Goal: Task Accomplishment & Management: Use online tool/utility

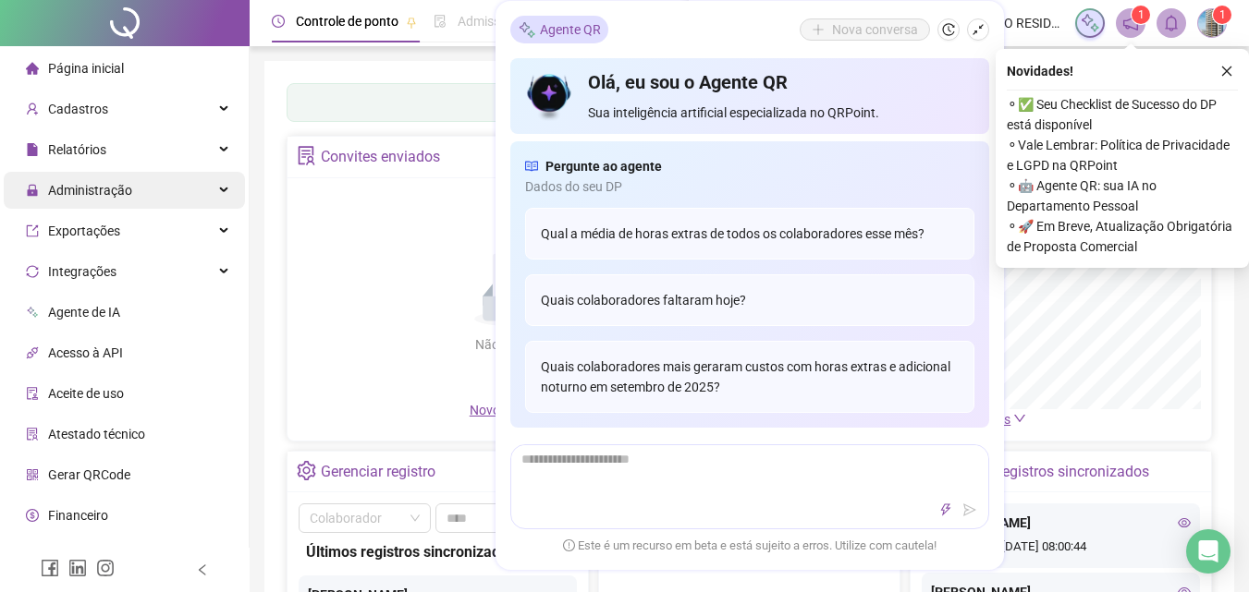
click at [55, 189] on span "Administração" at bounding box center [90, 190] width 84 height 15
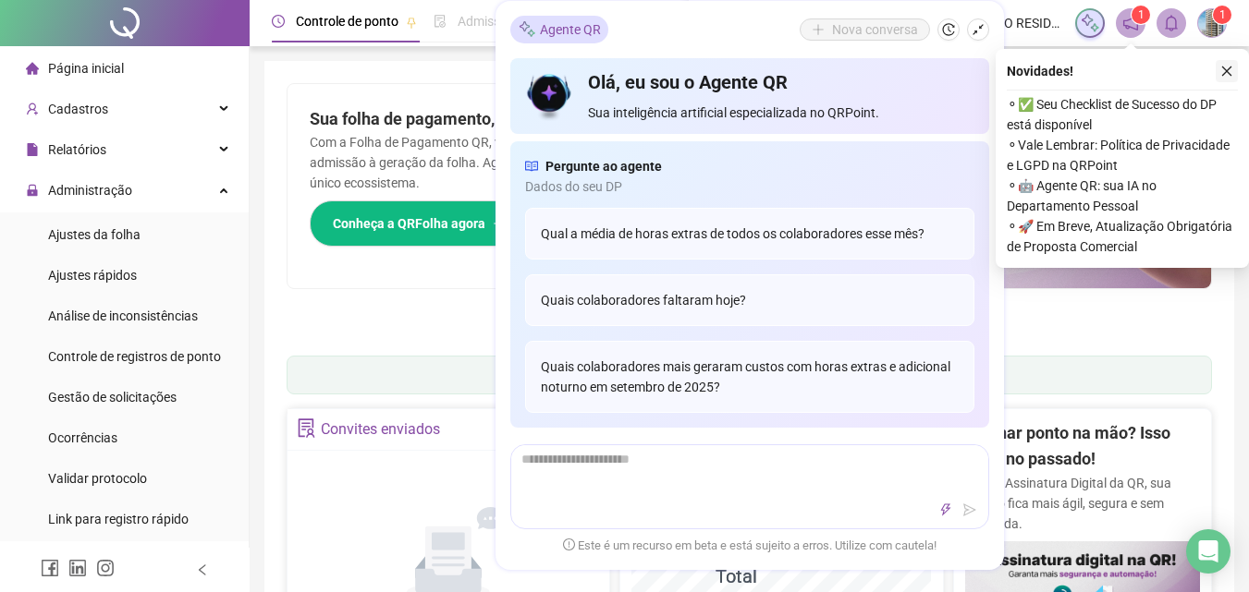
click at [1221, 69] on icon "close" at bounding box center [1226, 71] width 13 height 13
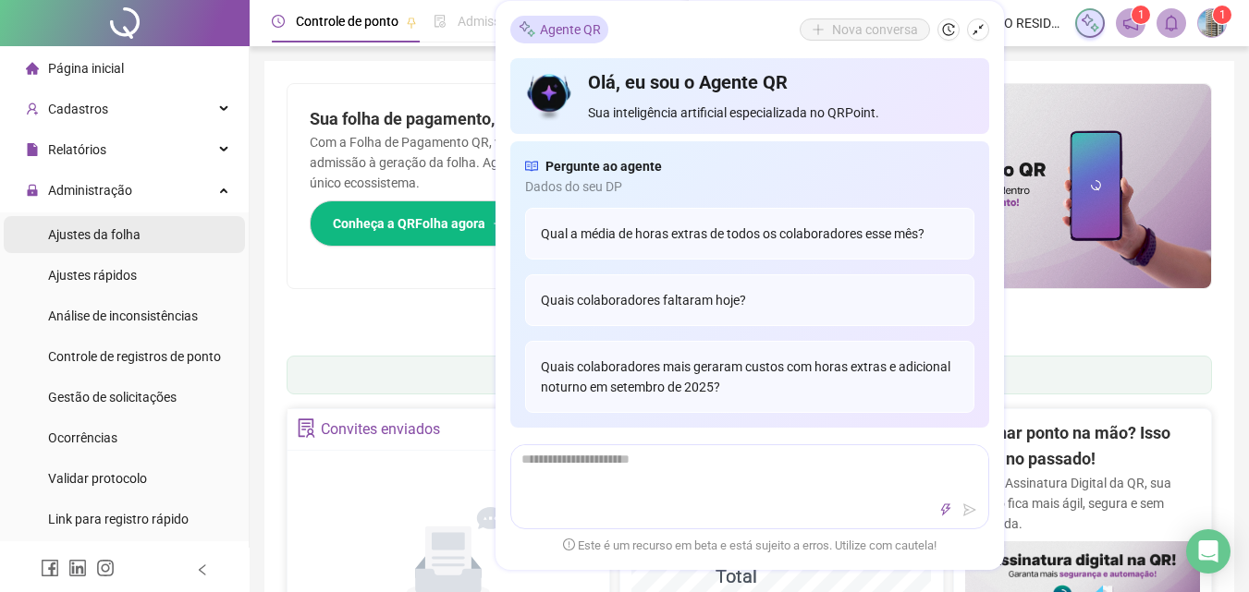
click at [132, 238] on span "Ajustes da folha" at bounding box center [94, 234] width 92 height 15
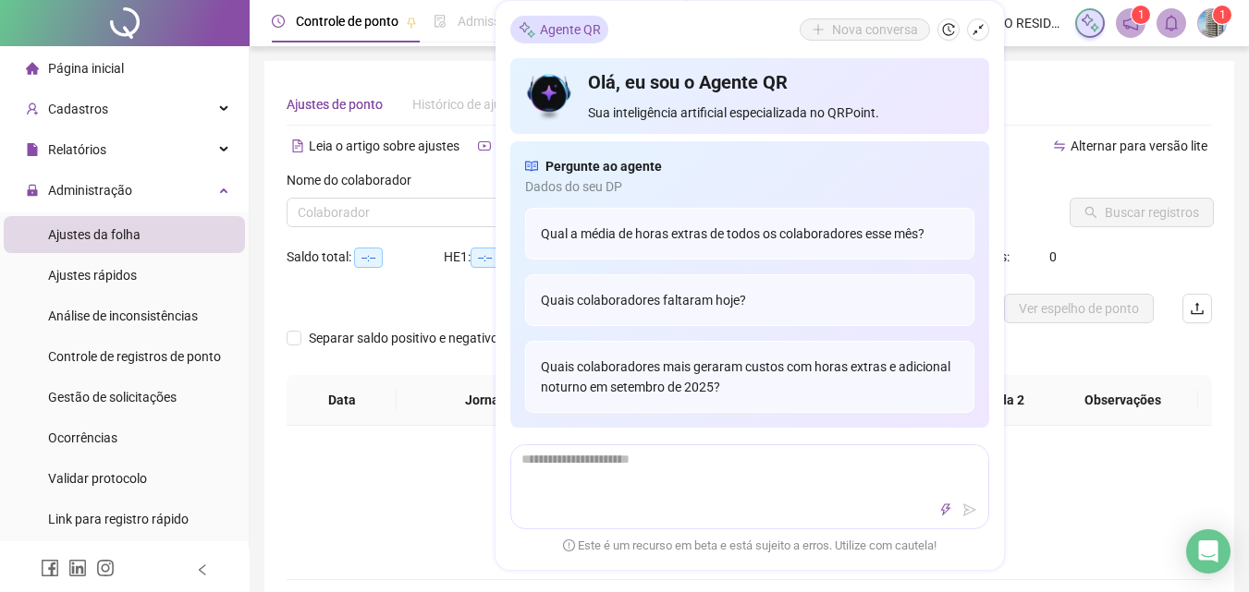
type input "**********"
click at [418, 503] on div "Não há dados" at bounding box center [749, 488] width 881 height 37
click at [971, 28] on icon "shrink" at bounding box center [977, 29] width 13 height 13
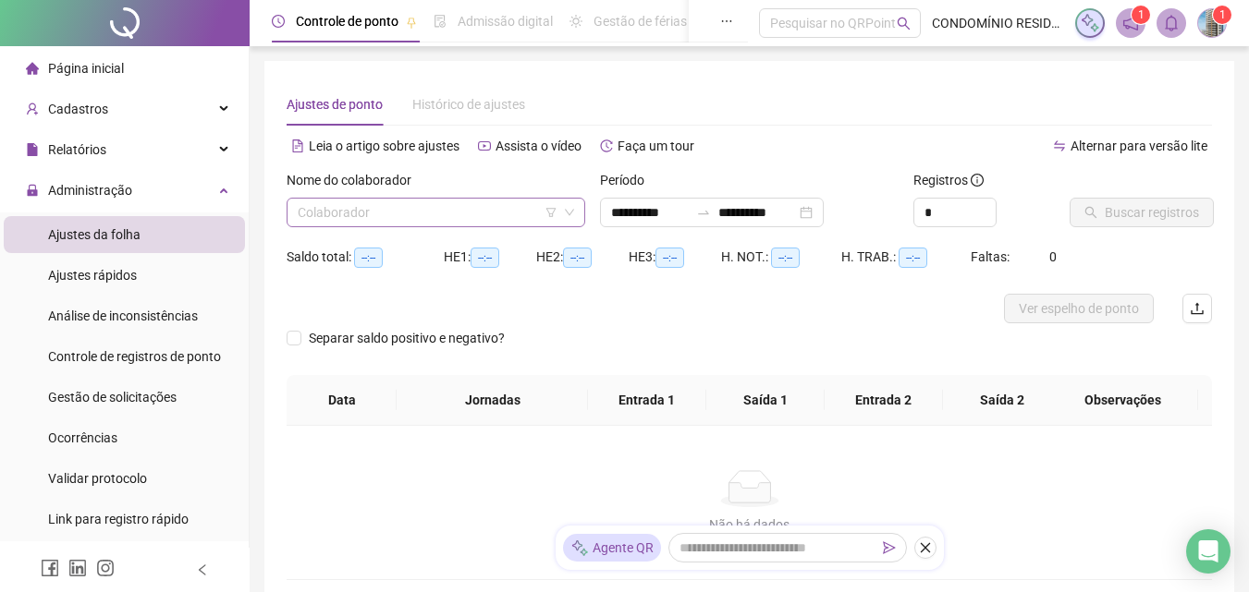
click at [332, 219] on input "search" at bounding box center [428, 213] width 260 height 28
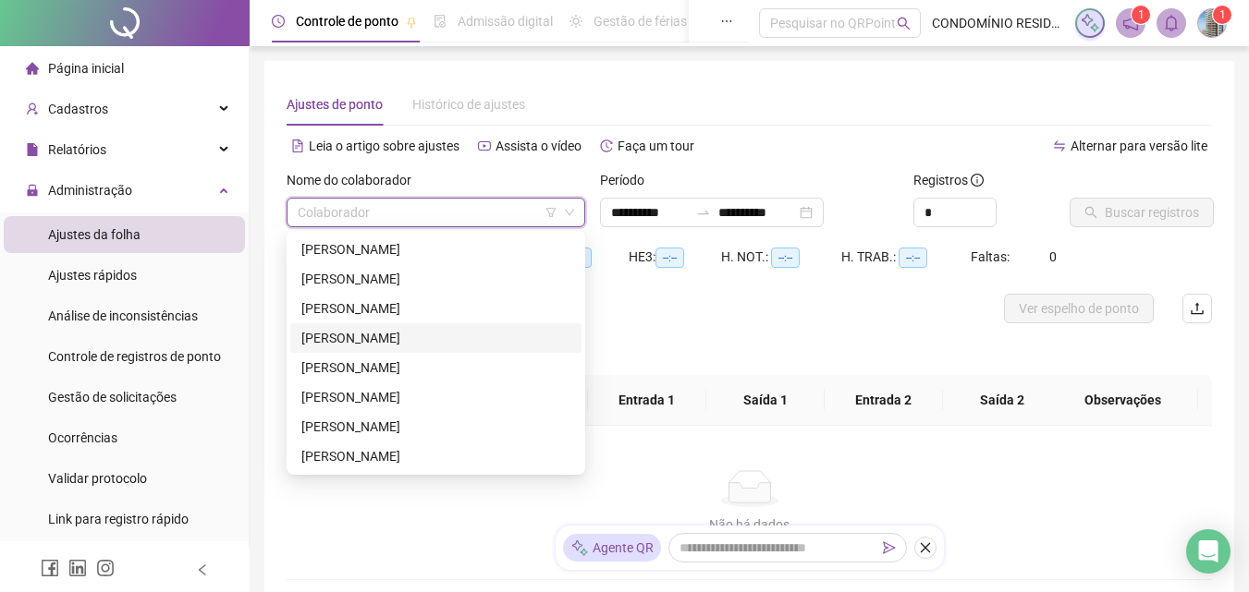
click at [358, 343] on div "[PERSON_NAME]" at bounding box center [435, 338] width 269 height 20
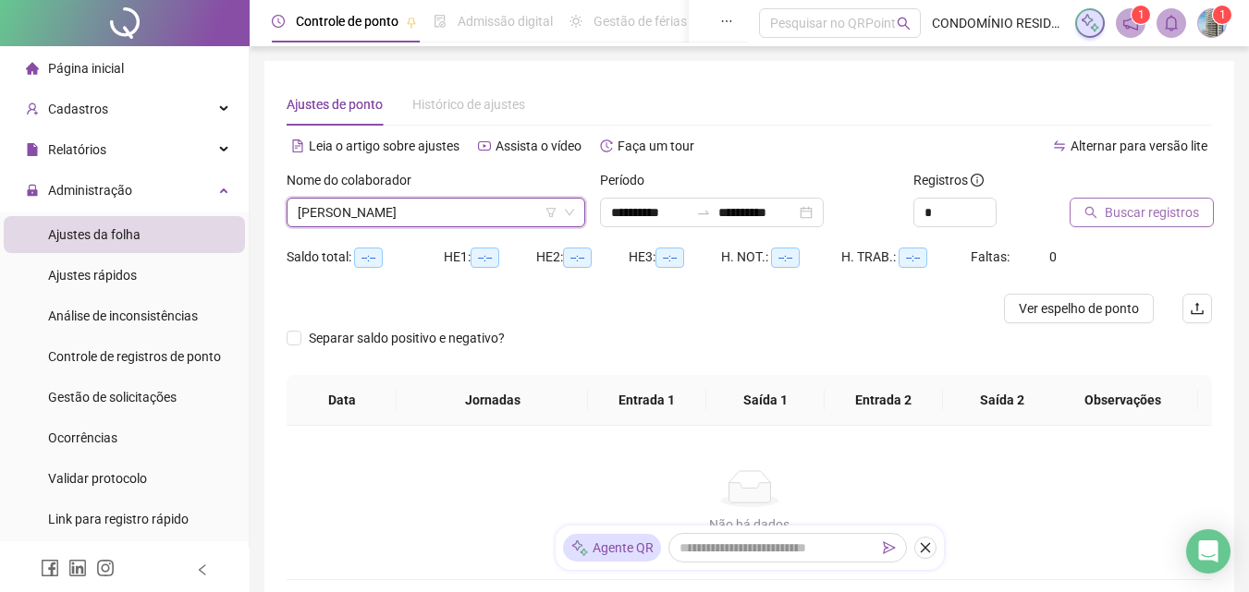
click at [1148, 210] on span "Buscar registros" at bounding box center [1152, 212] width 94 height 20
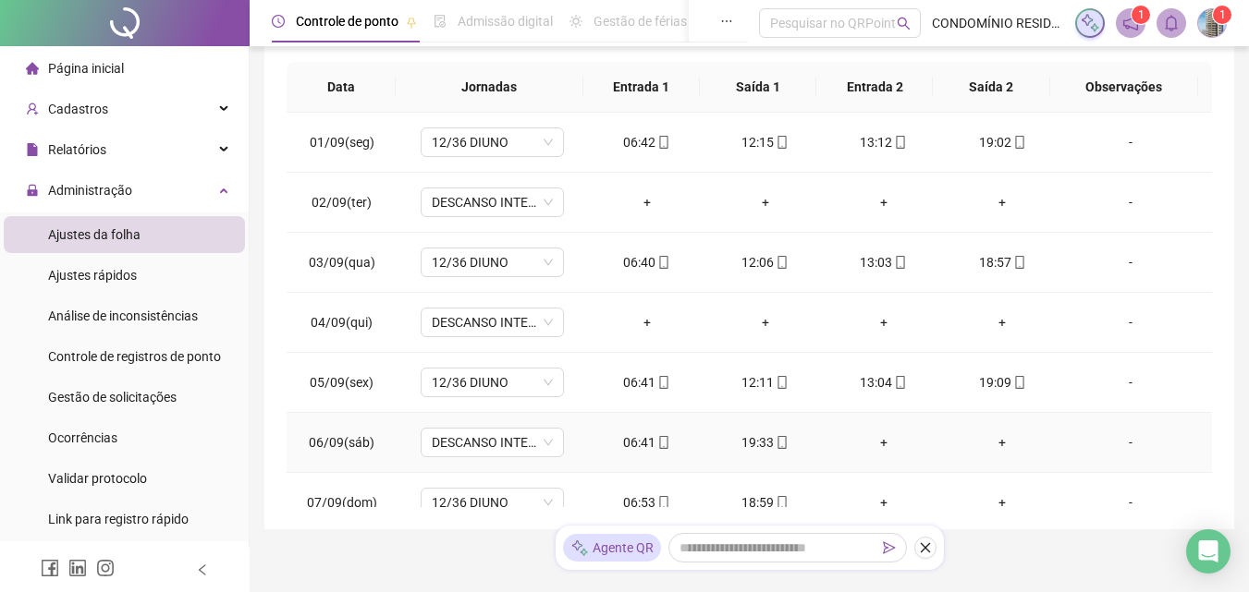
scroll to position [304, 0]
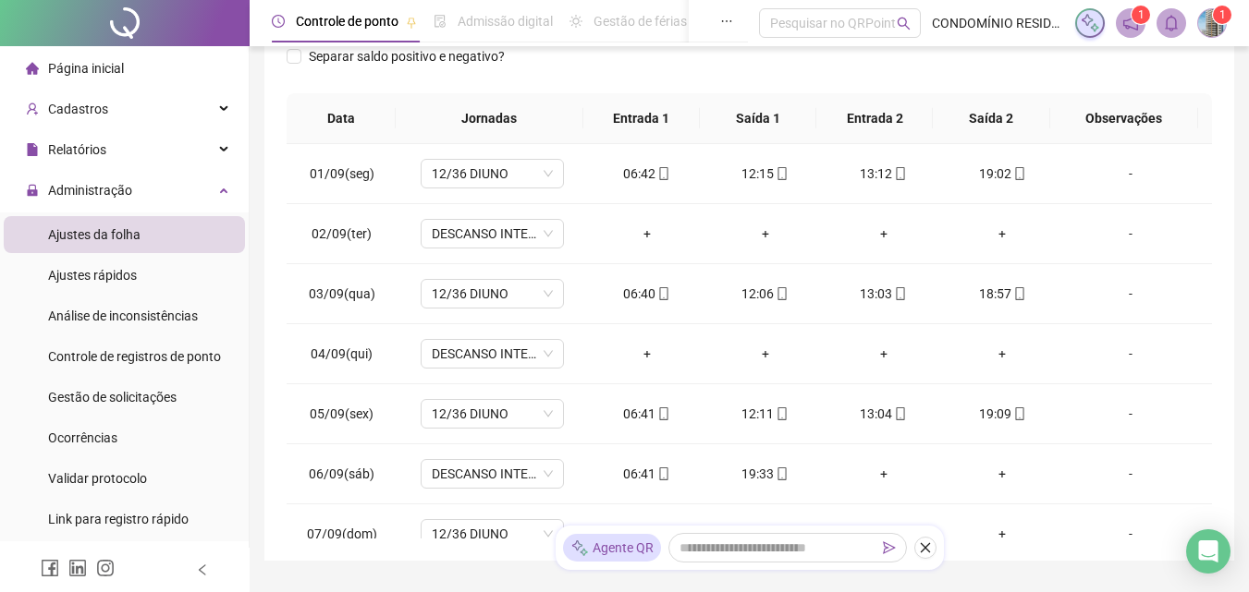
click at [481, 563] on div "**********" at bounding box center [749, 190] width 999 height 989
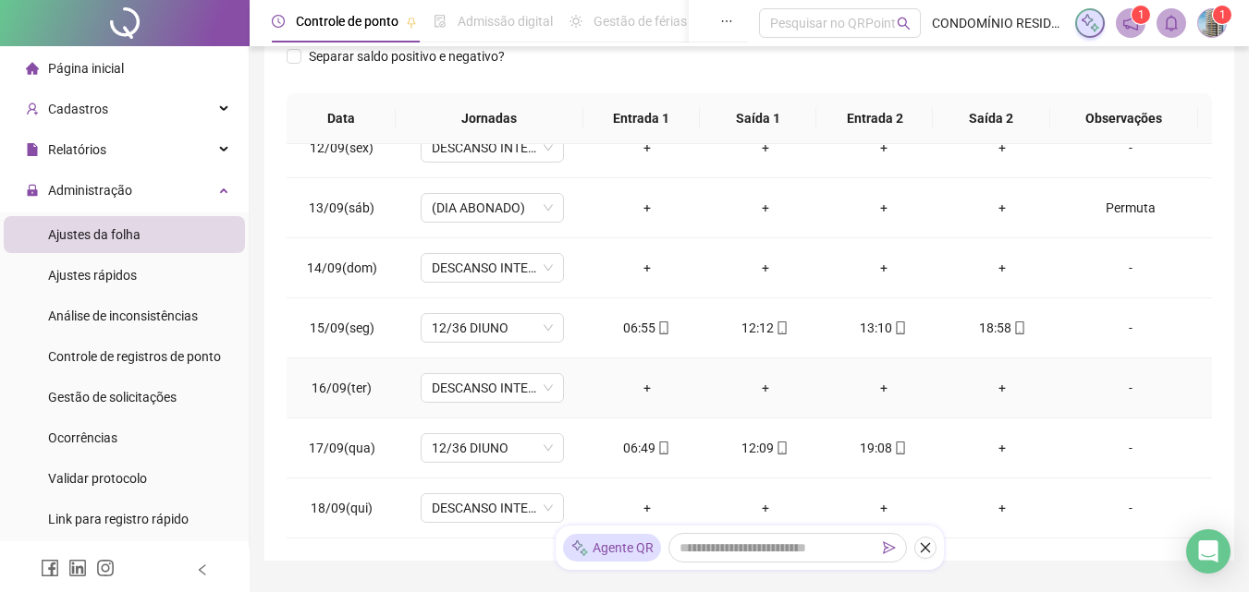
scroll to position [397, 0]
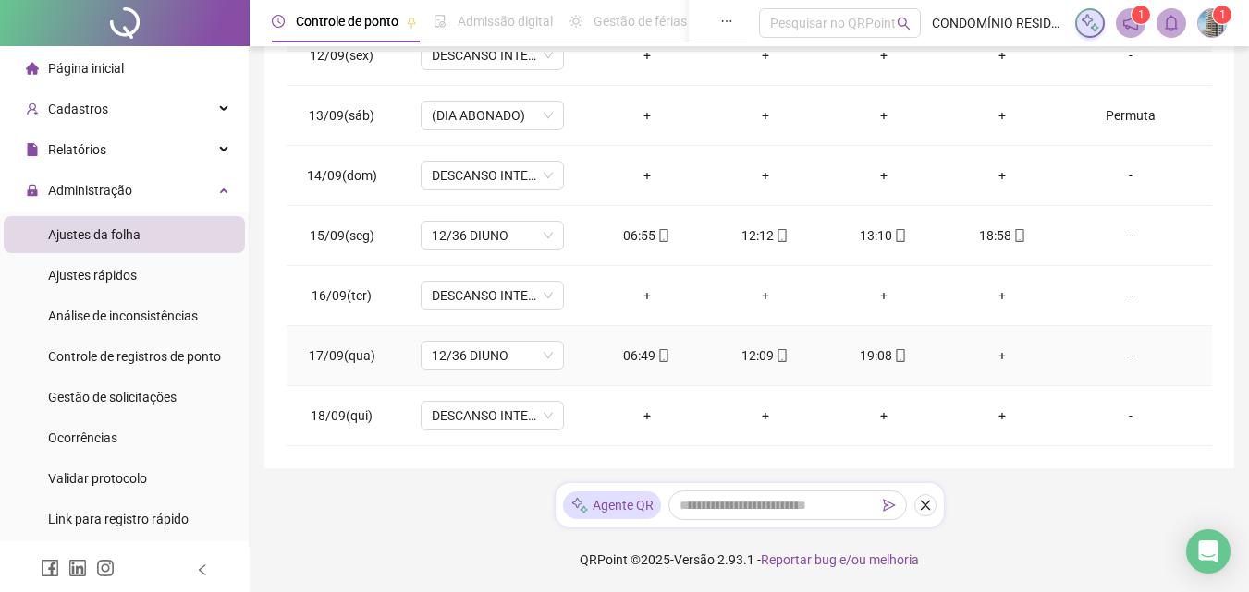
click at [991, 356] on div "+" at bounding box center [1002, 356] width 89 height 20
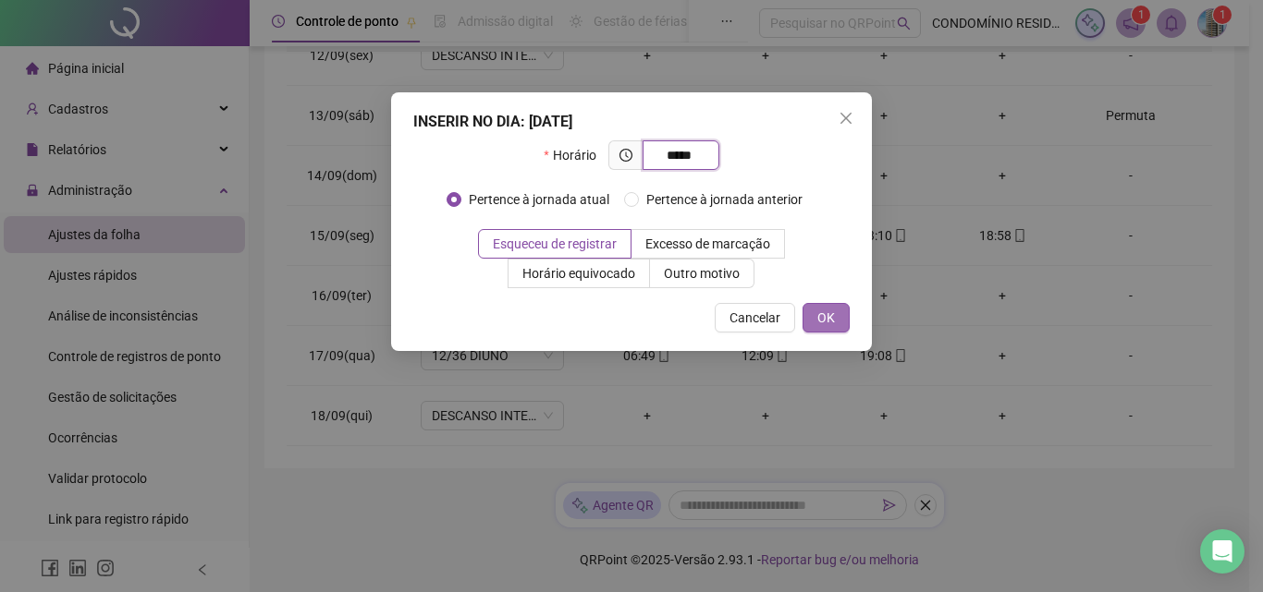
type input "*****"
click at [830, 312] on span "OK" at bounding box center [826, 318] width 18 height 20
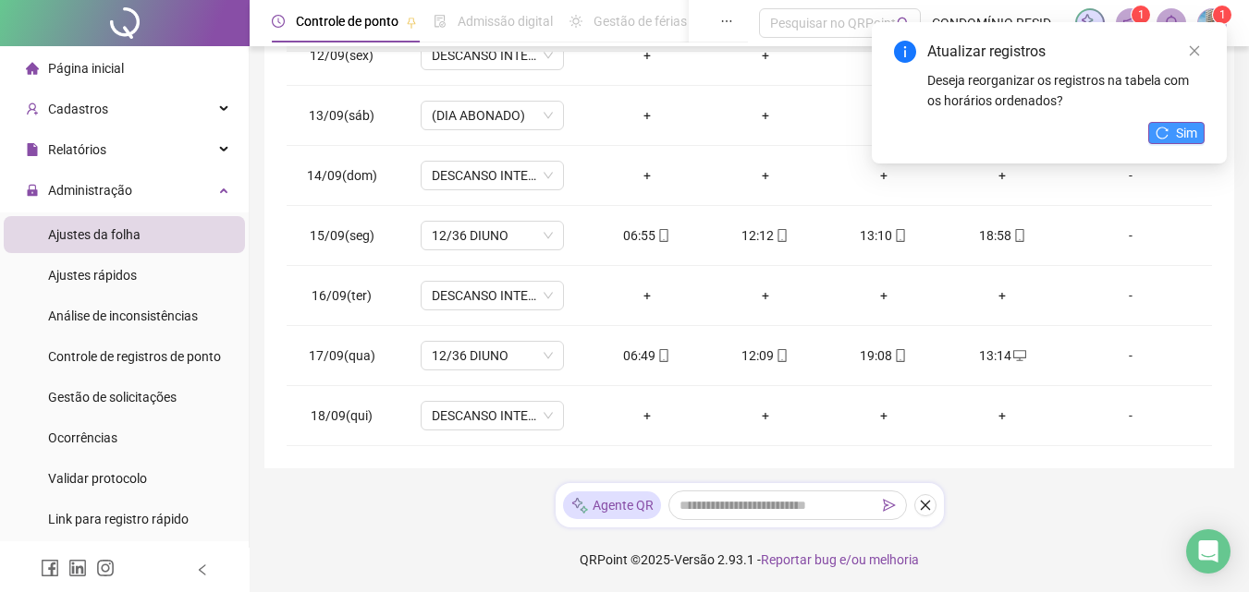
click at [1179, 123] on span "Sim" at bounding box center [1186, 133] width 21 height 20
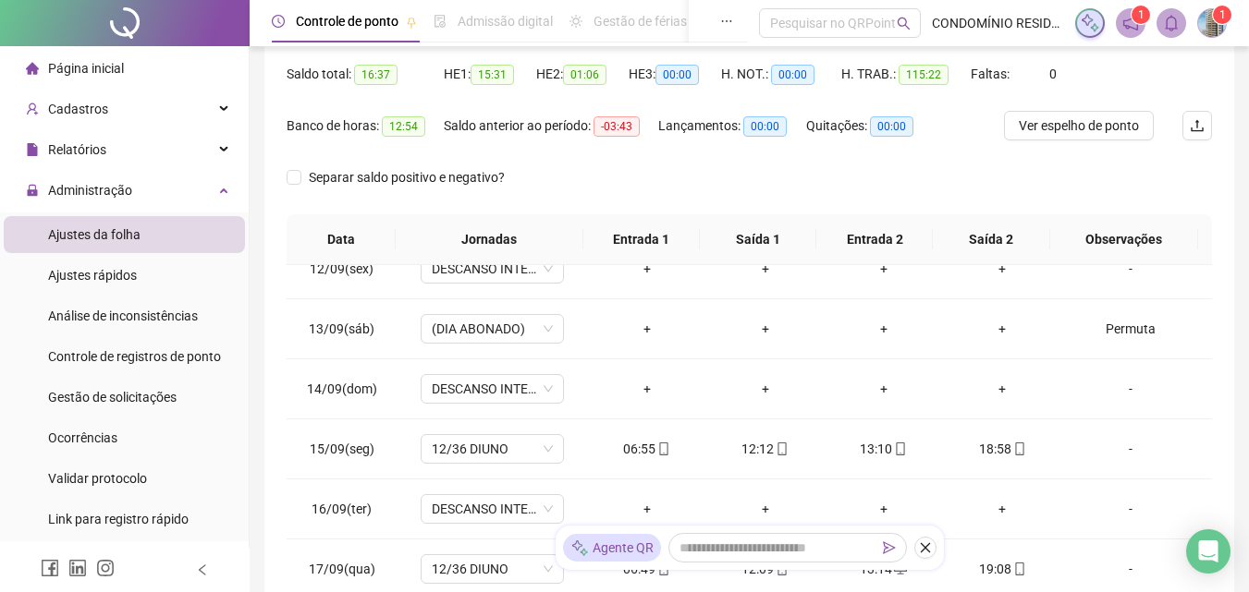
scroll to position [162, 0]
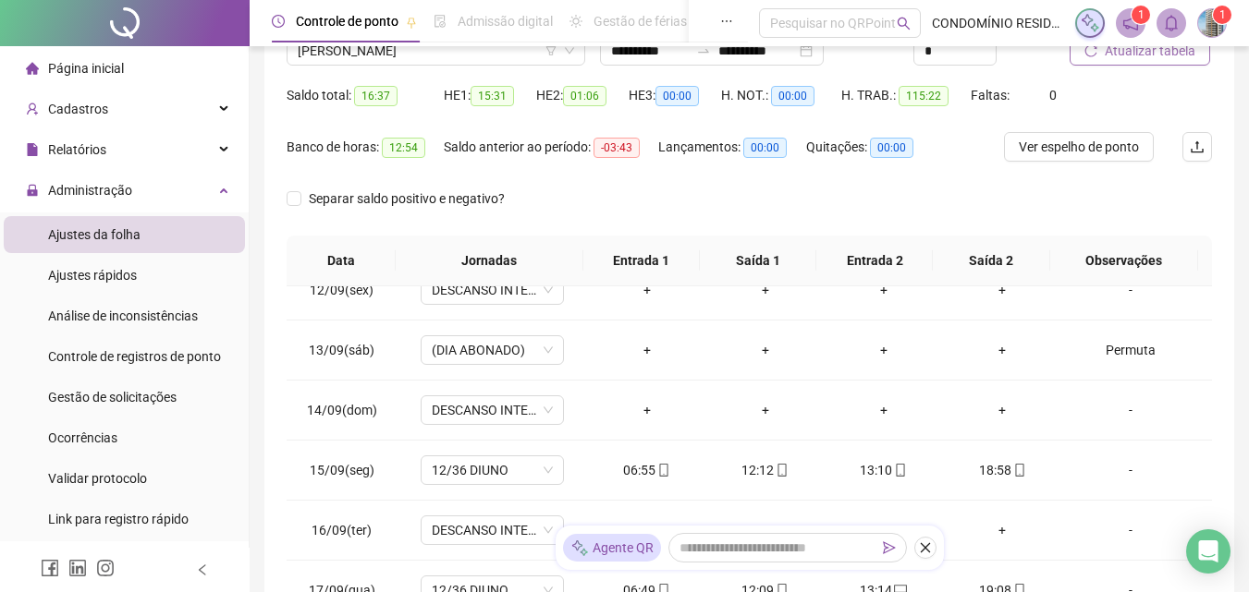
click at [1127, 58] on span "Atualizar tabela" at bounding box center [1150, 51] width 91 height 20
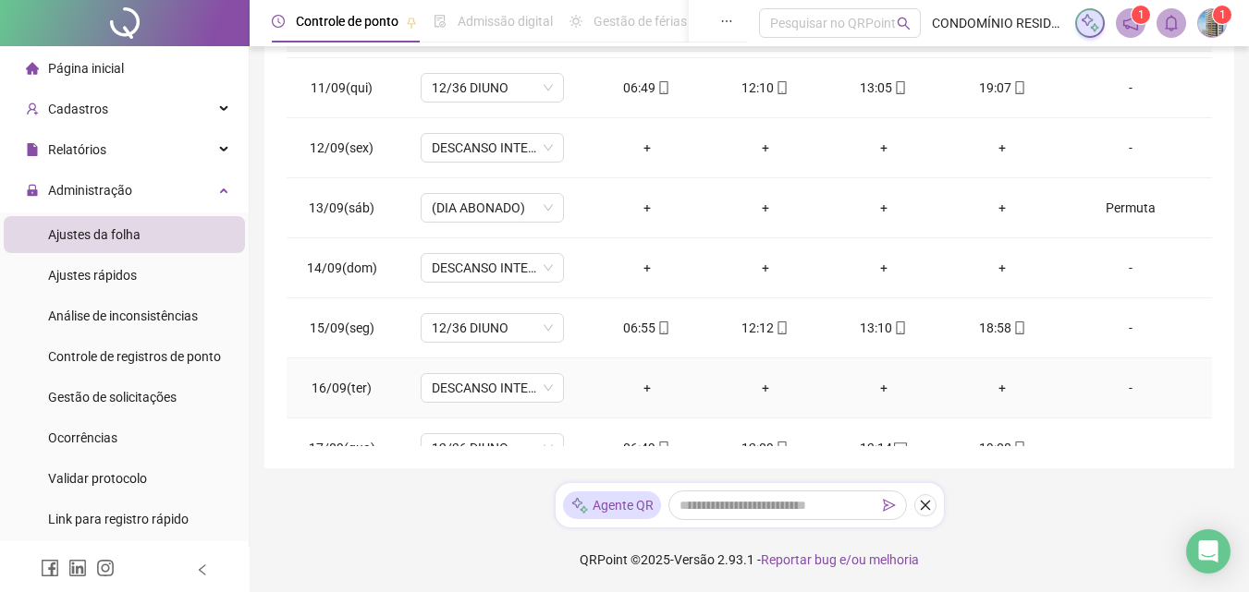
scroll to position [687, 0]
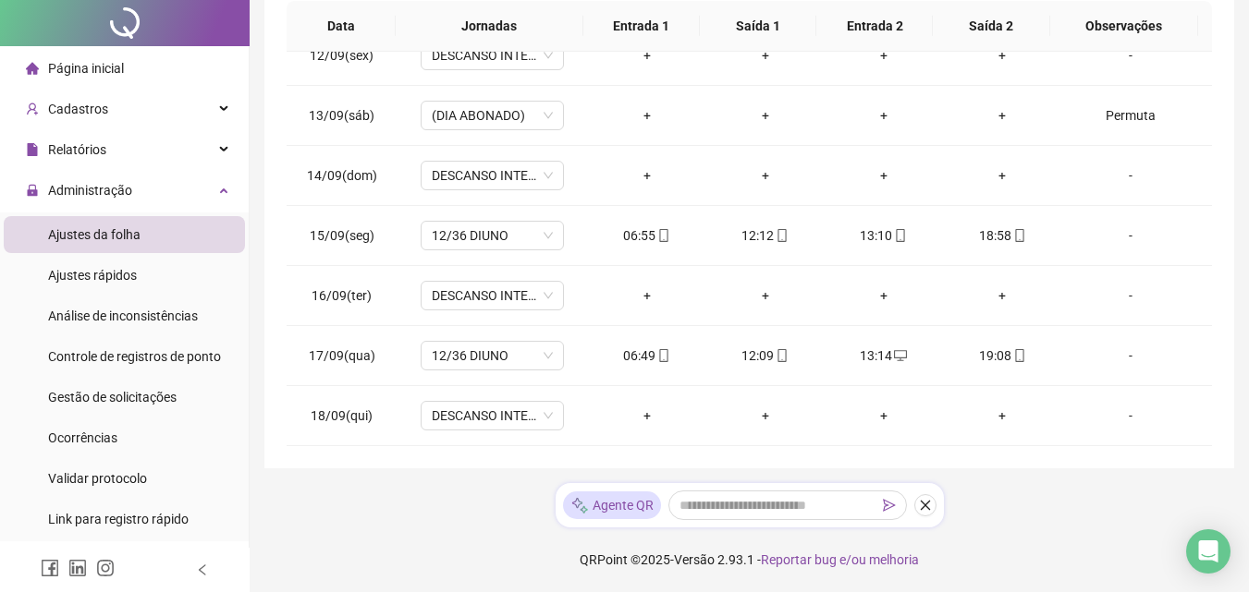
scroll to position [0, 0]
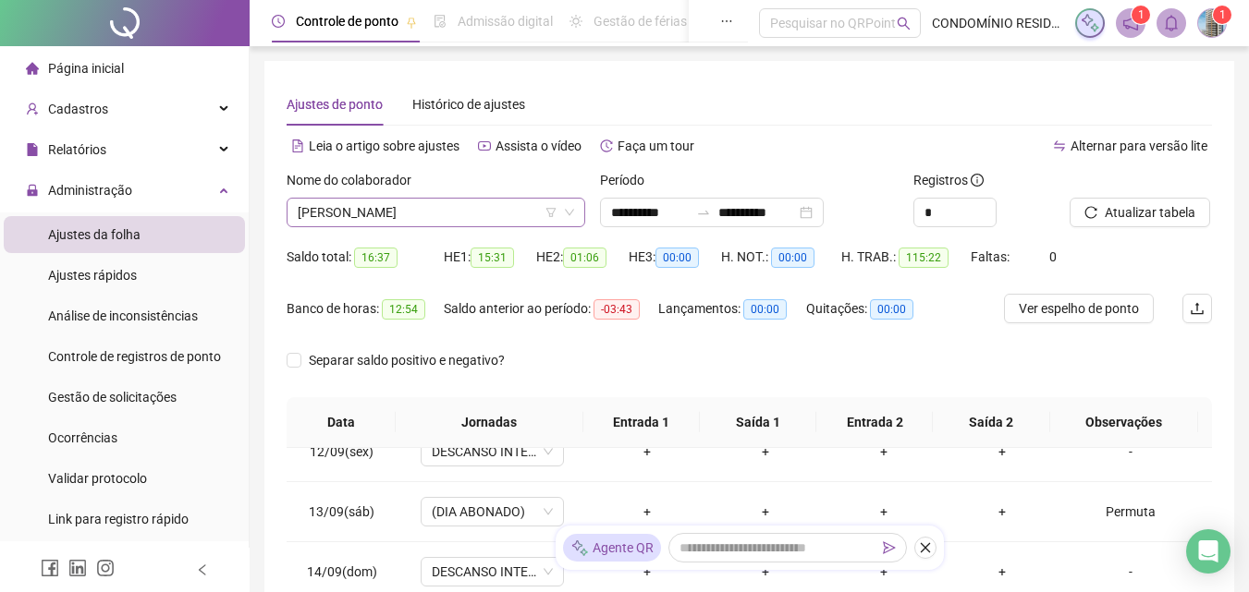
click at [378, 212] on span "[PERSON_NAME]" at bounding box center [436, 213] width 276 height 28
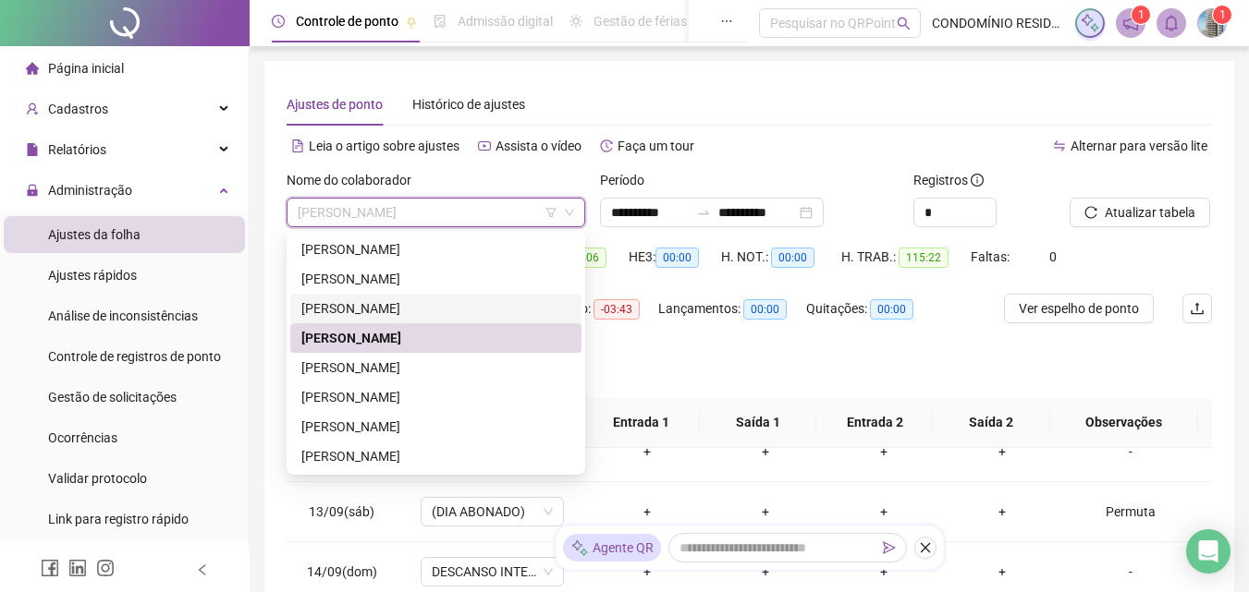
click at [365, 305] on div "[PERSON_NAME]" at bounding box center [435, 309] width 269 height 20
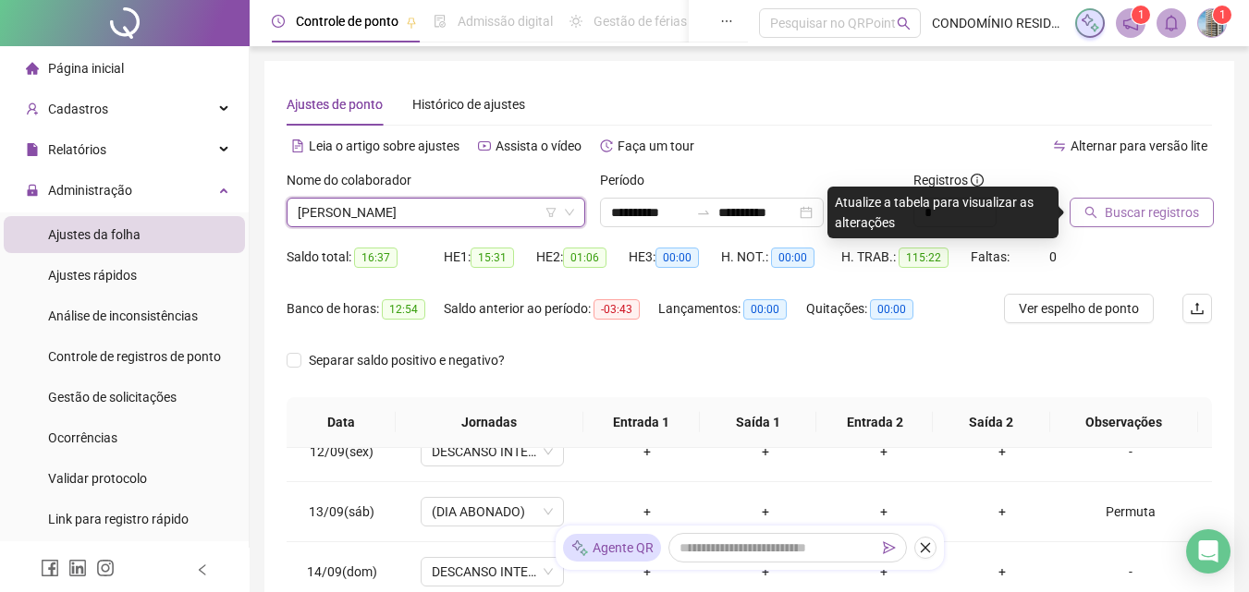
click at [1109, 213] on span "Buscar registros" at bounding box center [1152, 212] width 94 height 20
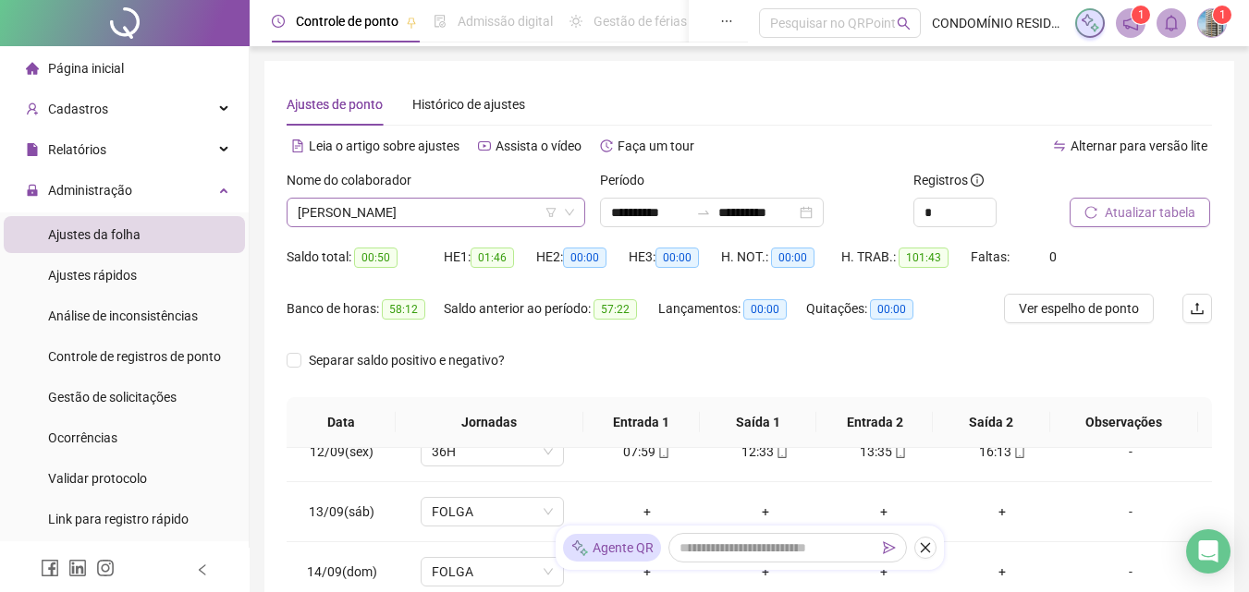
click at [379, 214] on span "[PERSON_NAME]" at bounding box center [436, 213] width 276 height 28
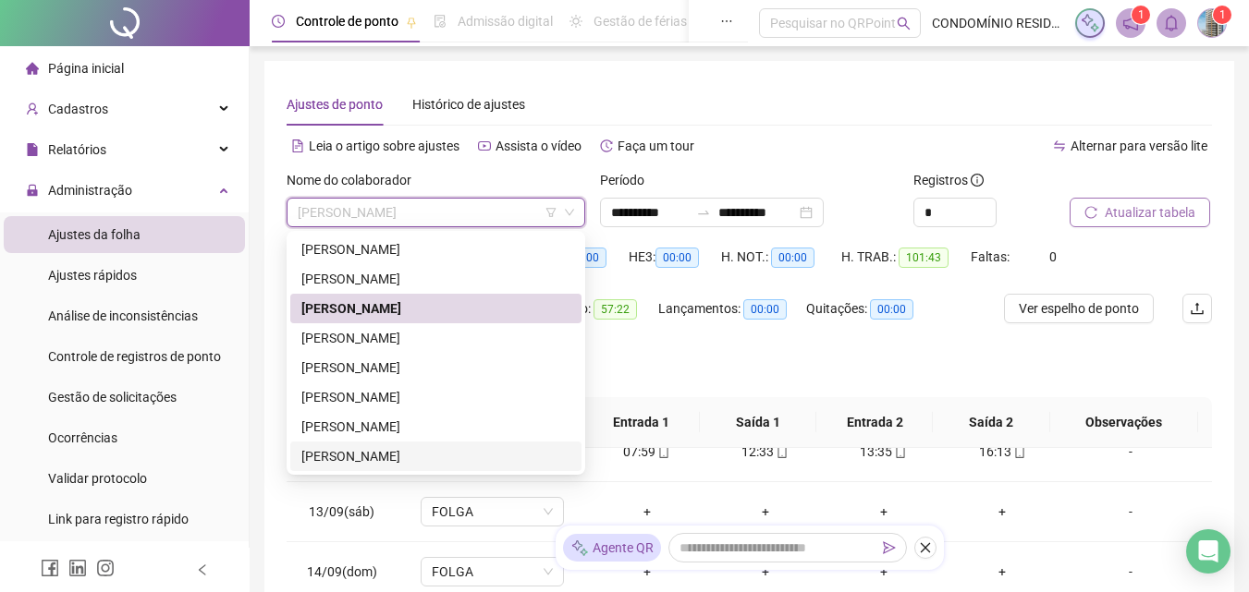
click at [336, 458] on div "[PERSON_NAME]" at bounding box center [435, 456] width 269 height 20
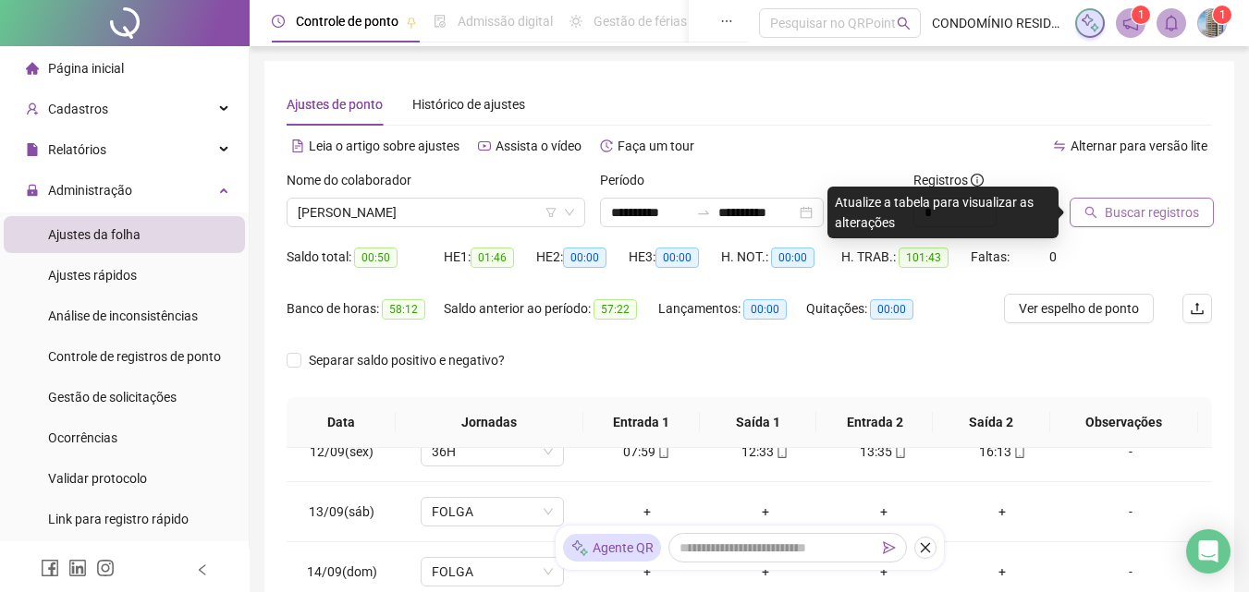
click at [1136, 204] on span "Buscar registros" at bounding box center [1152, 212] width 94 height 20
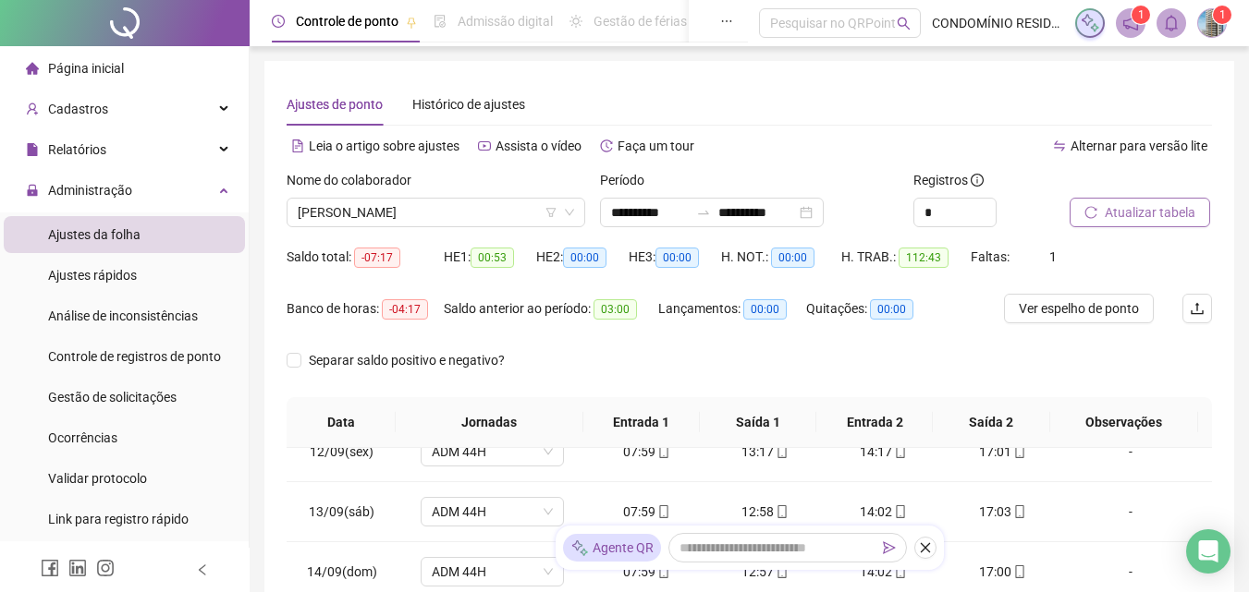
click at [1123, 214] on span "Atualizar tabela" at bounding box center [1150, 212] width 91 height 20
click at [420, 212] on span "[PERSON_NAME]" at bounding box center [436, 213] width 276 height 28
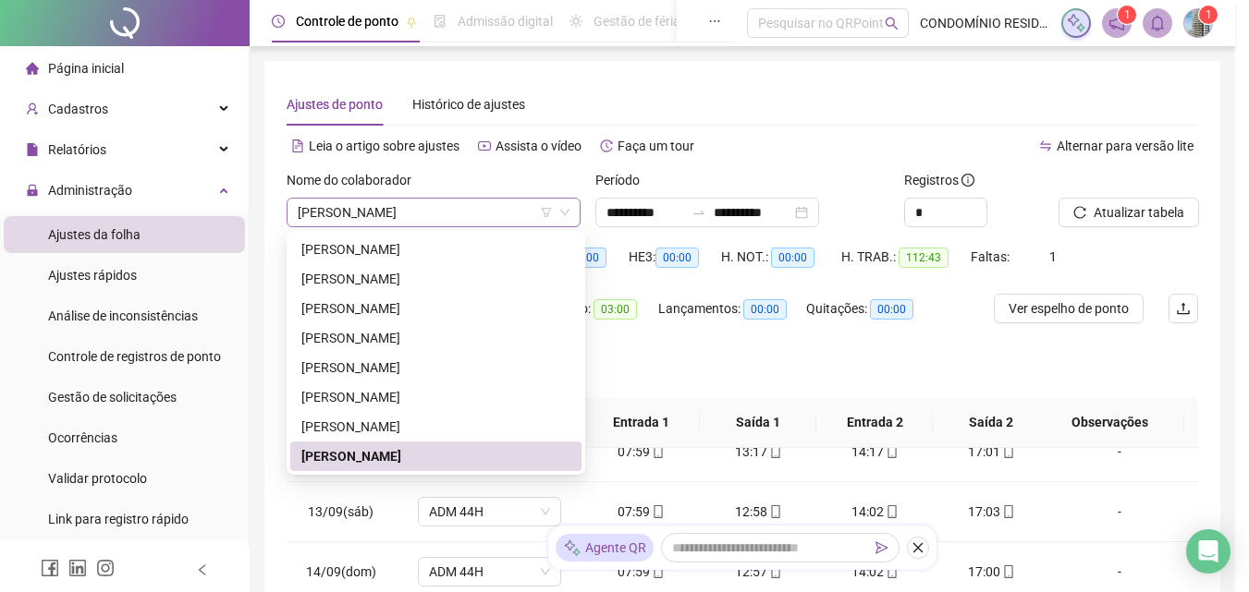
click at [368, 216] on div "Atualizando tabela Atualizando e reorganizando os registros... OK" at bounding box center [624, 296] width 1249 height 592
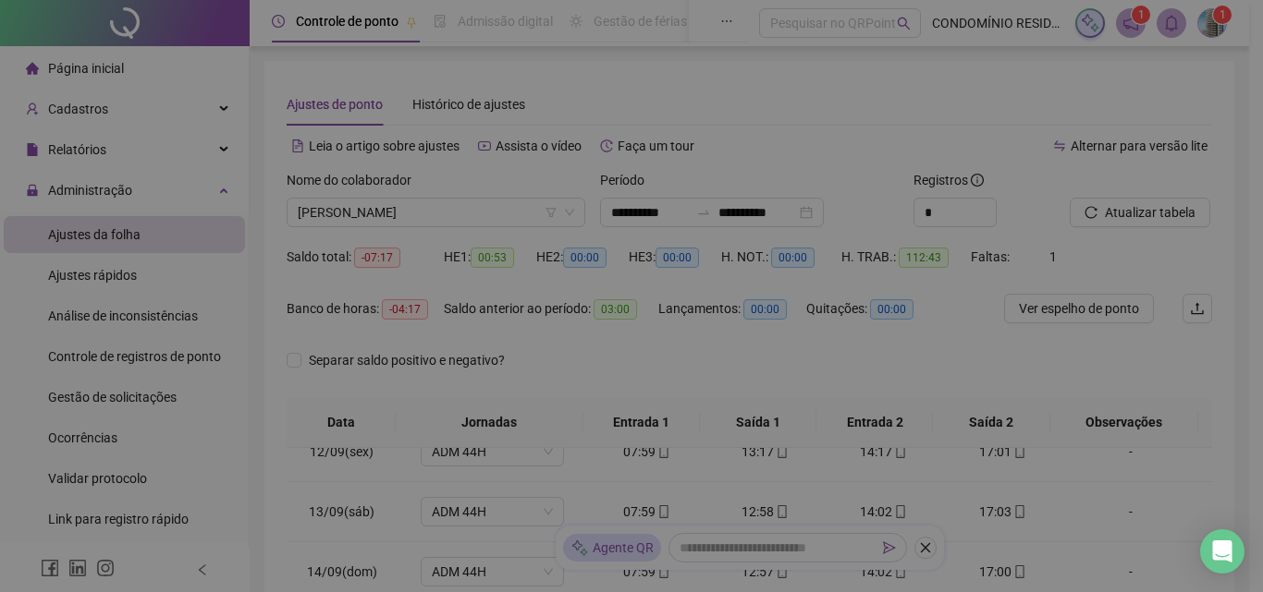
click at [349, 394] on div "Atualizando tabela Atualizando e reorganizando os registros... OK" at bounding box center [631, 296] width 1263 height 592
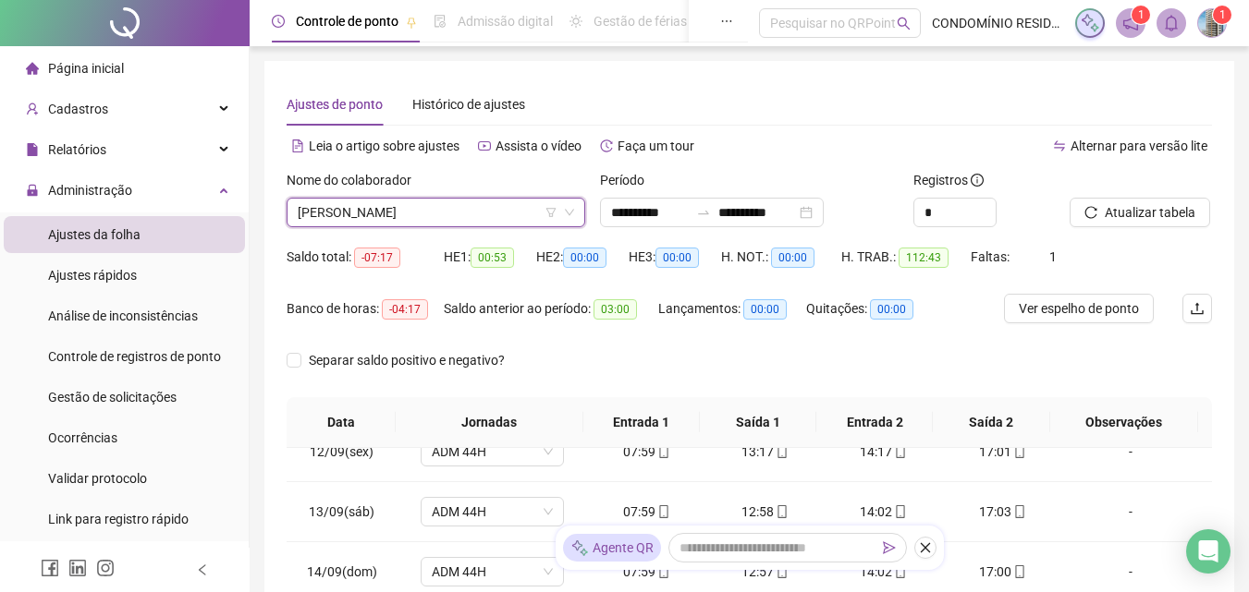
click at [374, 215] on span "[PERSON_NAME]" at bounding box center [436, 213] width 276 height 28
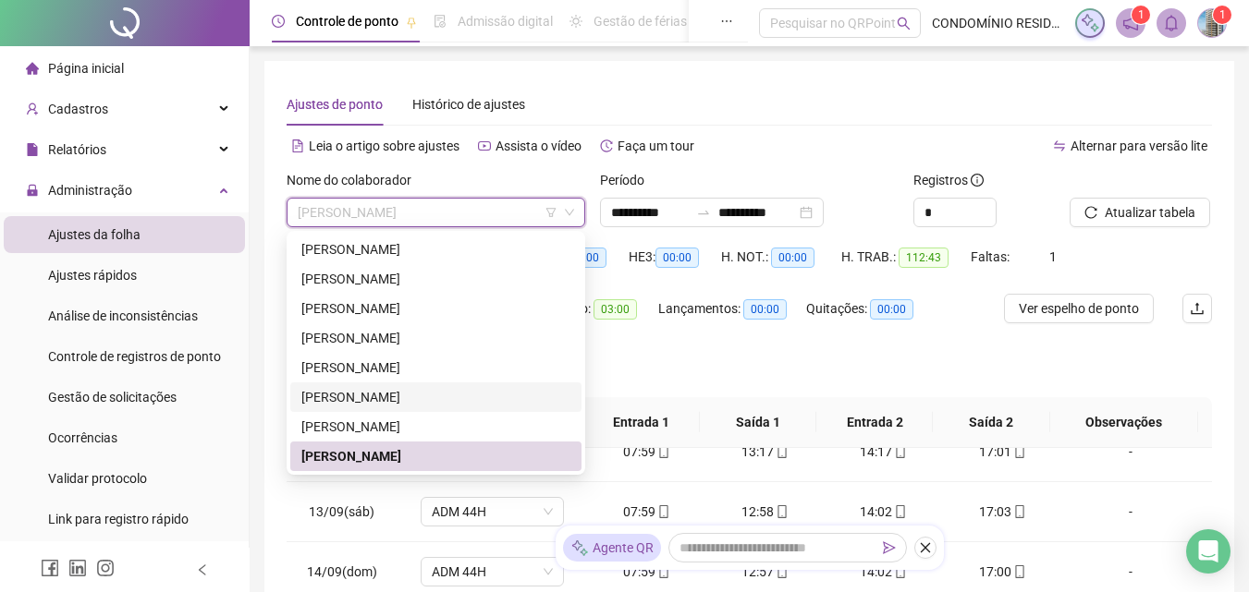
click at [344, 395] on div "[PERSON_NAME]" at bounding box center [435, 397] width 269 height 20
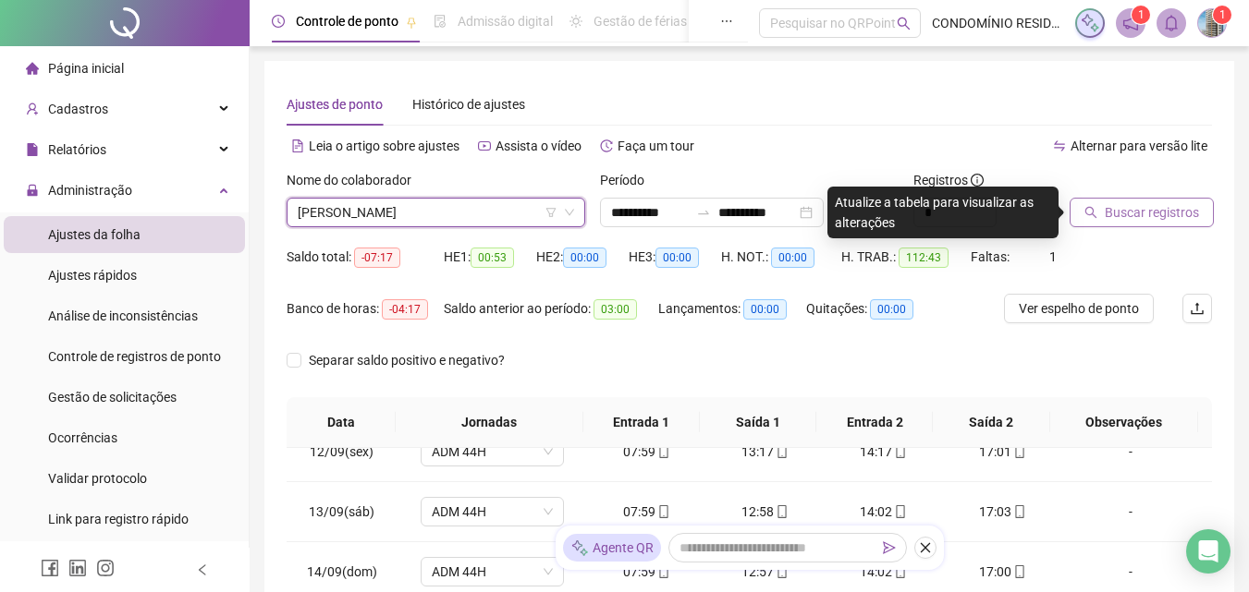
click at [1138, 212] on span "Buscar registros" at bounding box center [1152, 212] width 94 height 20
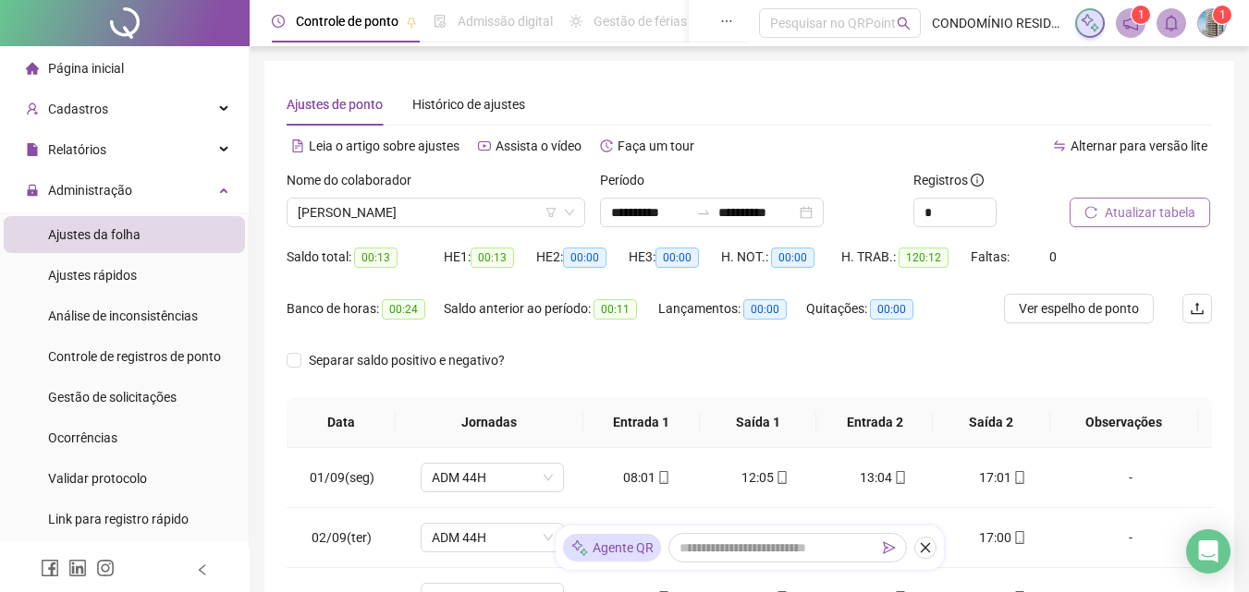
click at [1130, 205] on span "Atualizar tabela" at bounding box center [1150, 212] width 91 height 20
